Goal: Find specific page/section: Find specific page/section

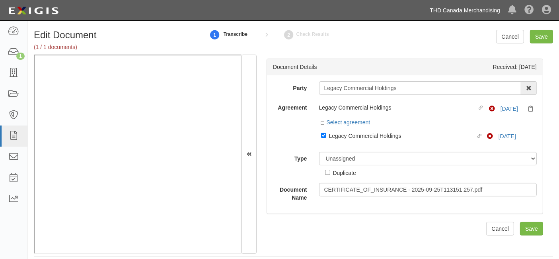
click at [474, 9] on link "THD Canada Merchandising" at bounding box center [465, 10] width 78 height 16
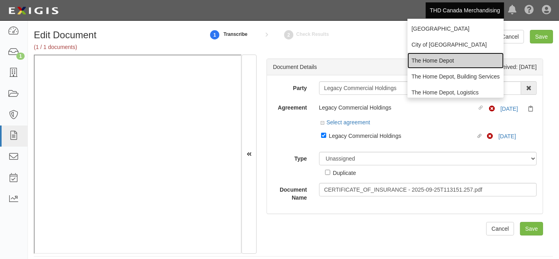
click at [425, 63] on link "The Home Depot" at bounding box center [456, 61] width 96 height 16
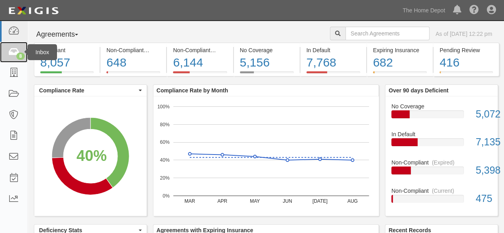
click at [22, 47] on link "8" at bounding box center [13, 52] width 27 height 21
click at [15, 53] on icon at bounding box center [13, 52] width 11 height 9
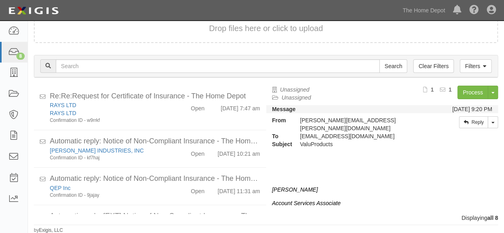
scroll to position [206, 0]
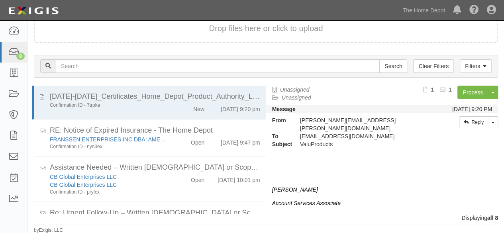
scroll to position [206, 0]
